Goal: Task Accomplishment & Management: Use online tool/utility

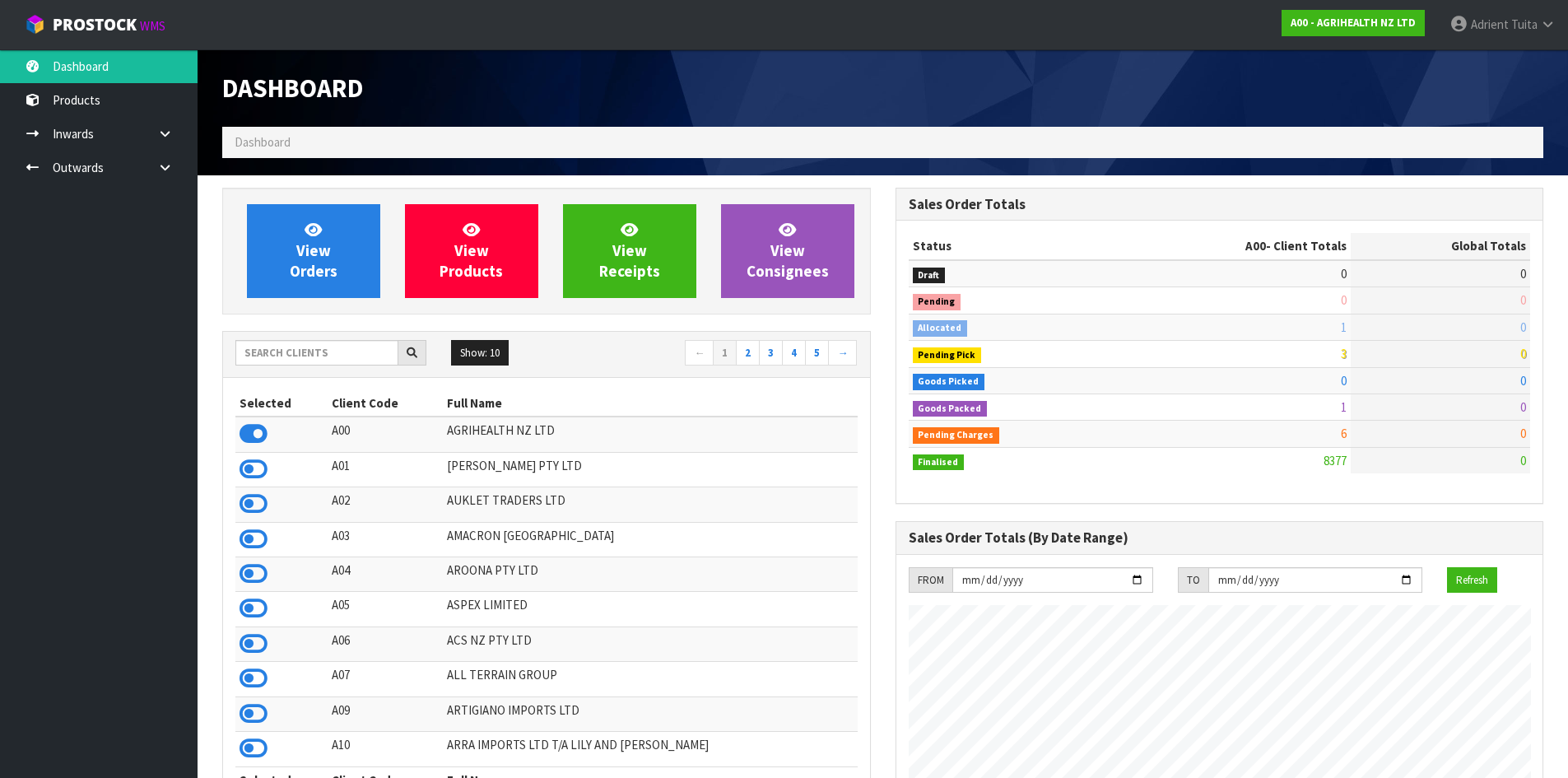
scroll to position [1248, 673]
click at [313, 360] on input "text" at bounding box center [317, 352] width 163 height 25
click at [332, 337] on div "Show: 10 5 10 25 50 ← 1 2 3 4 5 →" at bounding box center [547, 354] width 647 height 46
click at [329, 348] on input "text" at bounding box center [317, 352] width 163 height 25
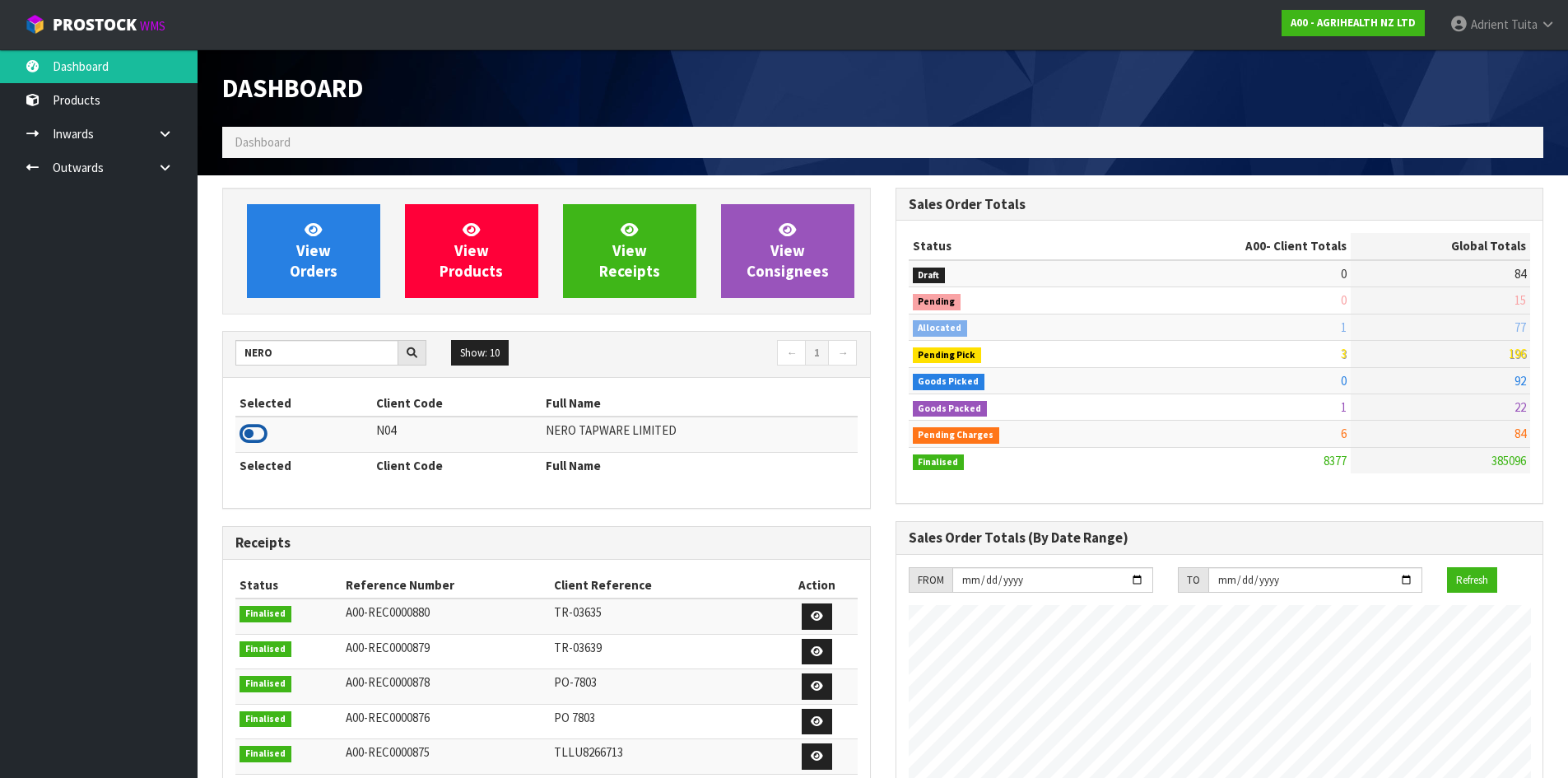
drag, startPoint x: 269, startPoint y: 430, endPoint x: 245, endPoint y: 434, distance: 24.3
click at [264, 431] on td at bounding box center [304, 435] width 137 height 36
click at [245, 434] on icon at bounding box center [253, 434] width 28 height 25
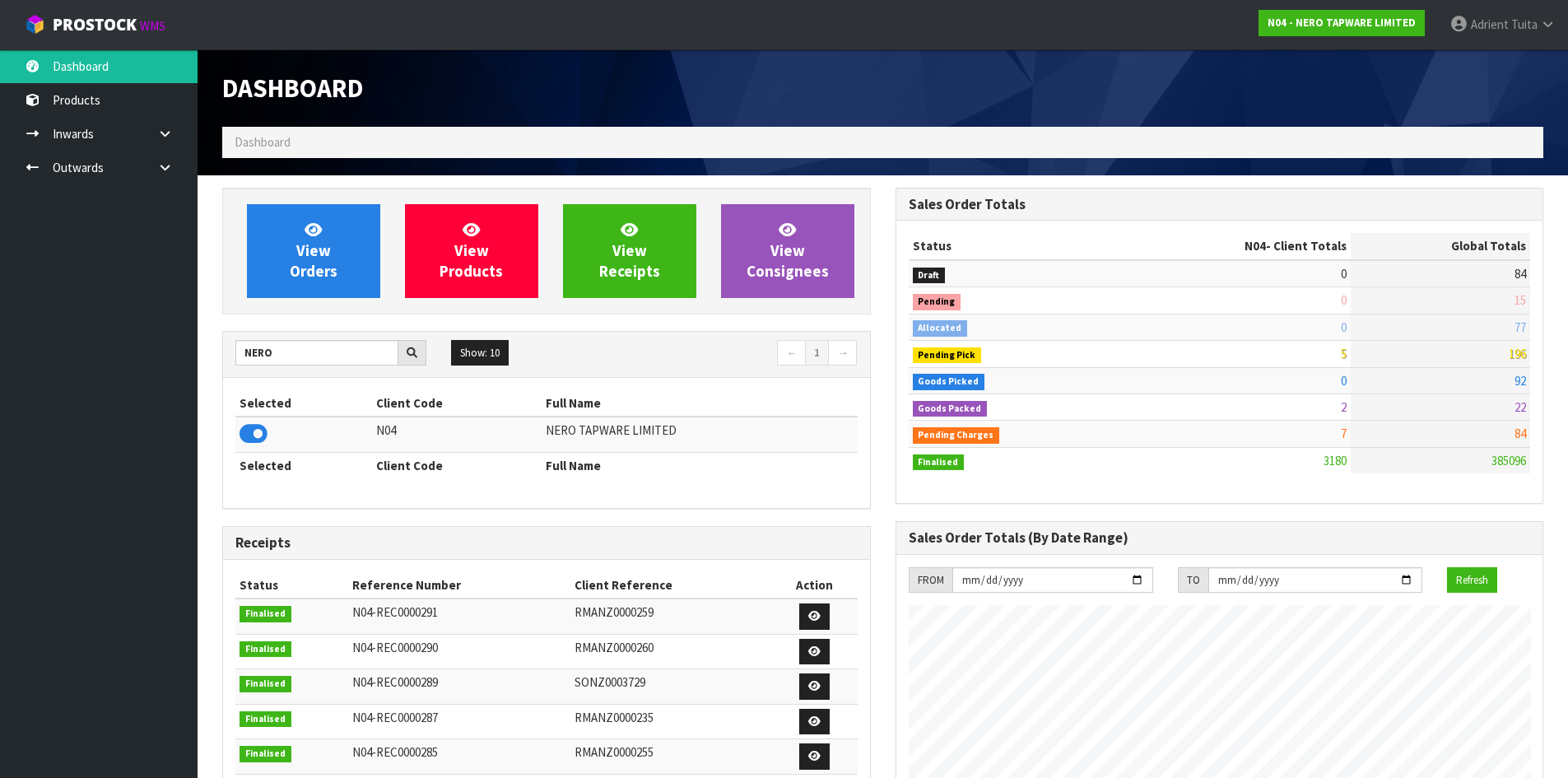
scroll to position [1283, 673]
click at [250, 346] on input "NERO" at bounding box center [317, 352] width 163 height 25
click at [254, 434] on icon at bounding box center [253, 434] width 28 height 25
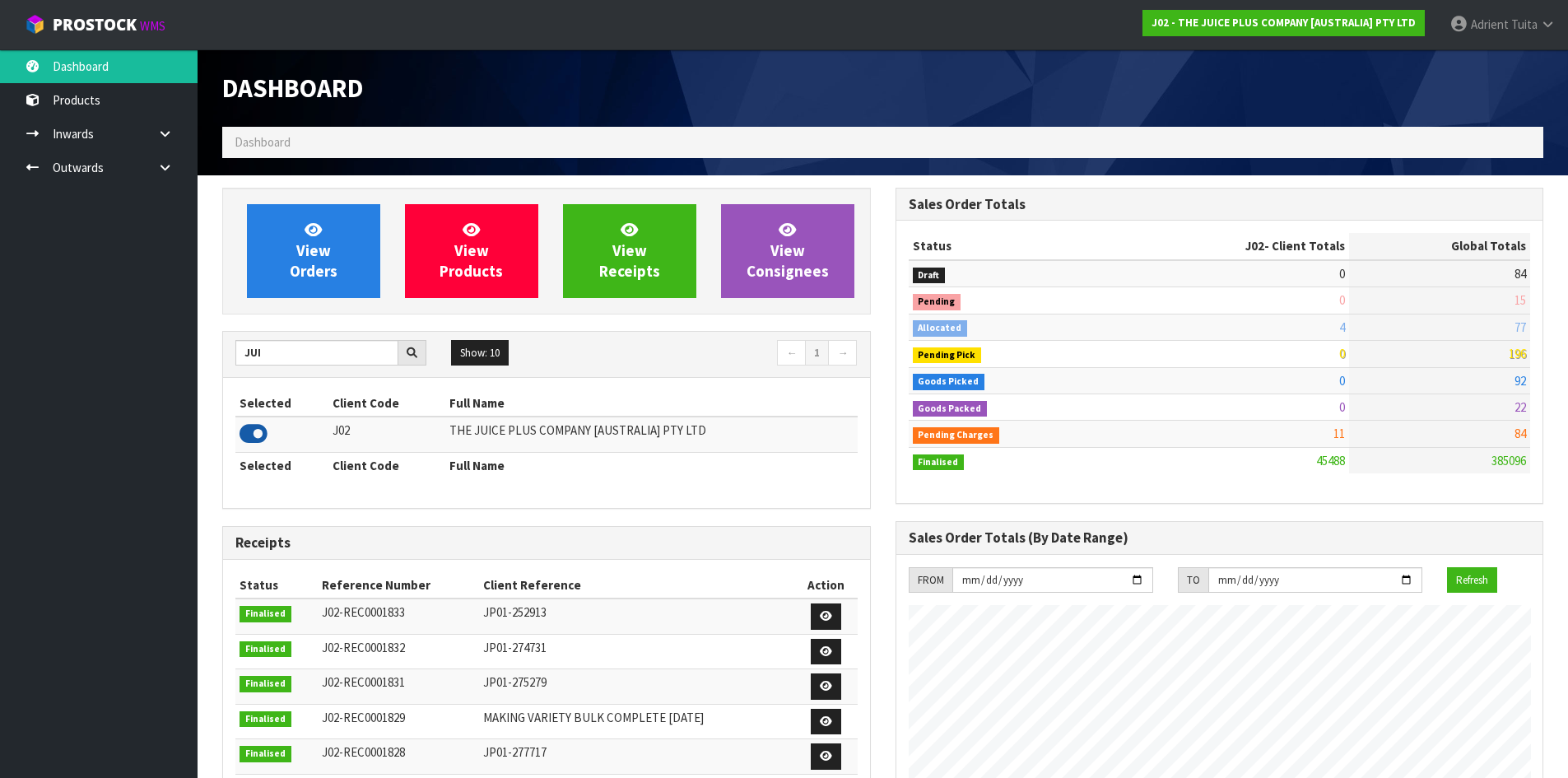
scroll to position [1248, 673]
click at [237, 347] on input "JUI" at bounding box center [317, 352] width 163 height 25
click at [248, 437] on icon at bounding box center [253, 434] width 28 height 25
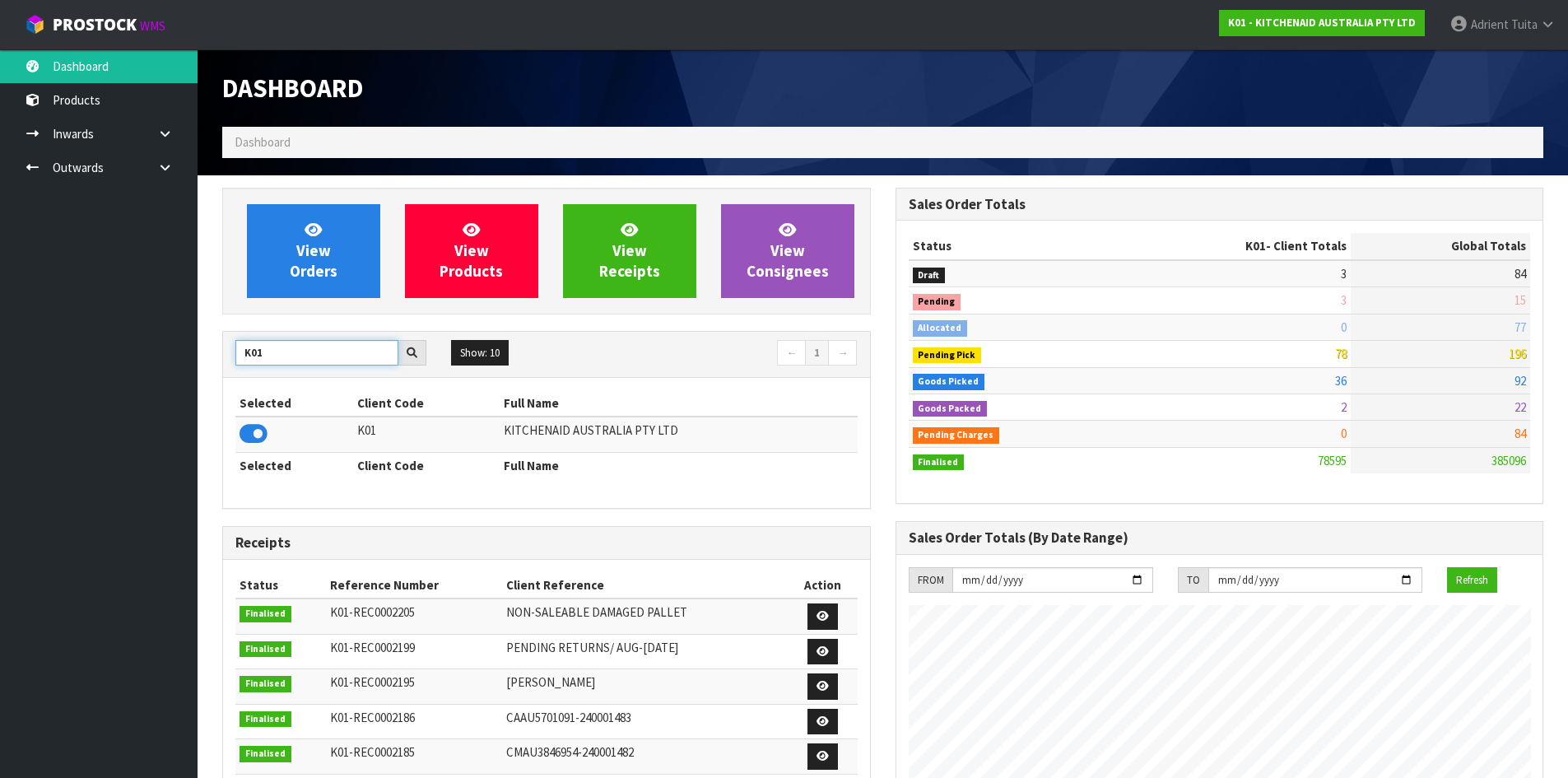
click at [243, 359] on input "K01" at bounding box center [317, 352] width 163 height 25
type input "S08"
click at [1529, 24] on span "Tuita" at bounding box center [1524, 23] width 26 height 15
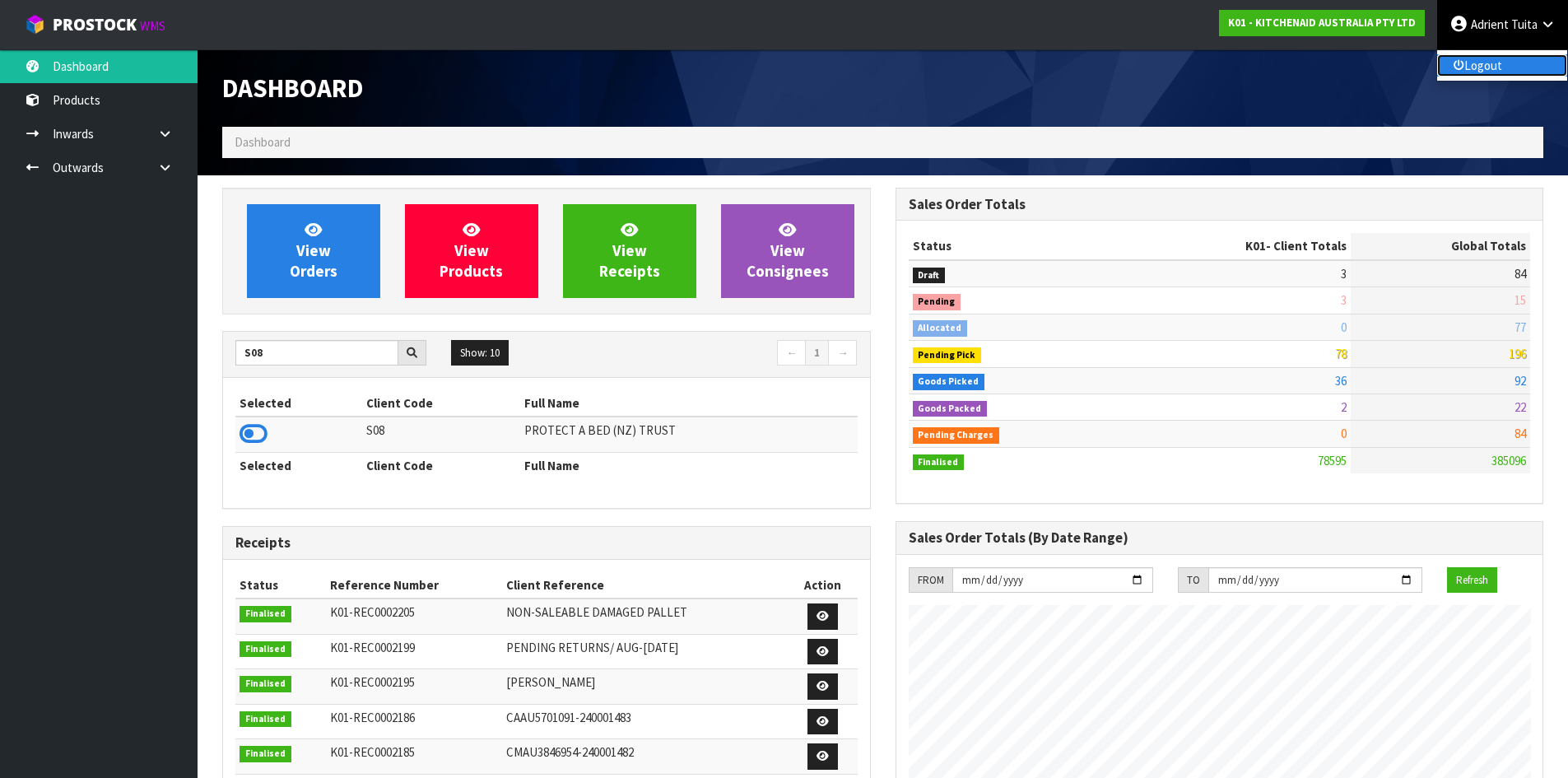
click at [1519, 57] on link "Logout" at bounding box center [1502, 65] width 130 height 22
